Goal: Navigation & Orientation: Find specific page/section

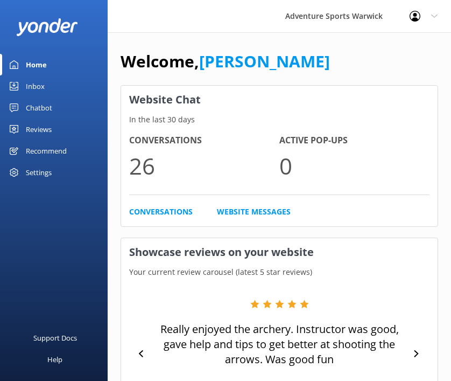
click at [34, 64] on div "Home" at bounding box center [36, 65] width 21 height 22
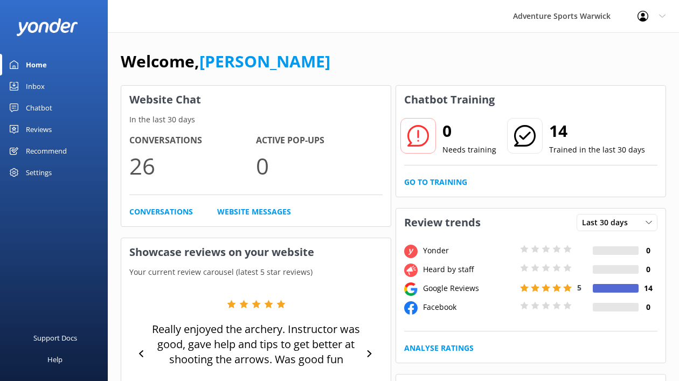
click at [44, 85] on link "Inbox" at bounding box center [54, 86] width 108 height 22
